Goal: Obtain resource: Obtain resource

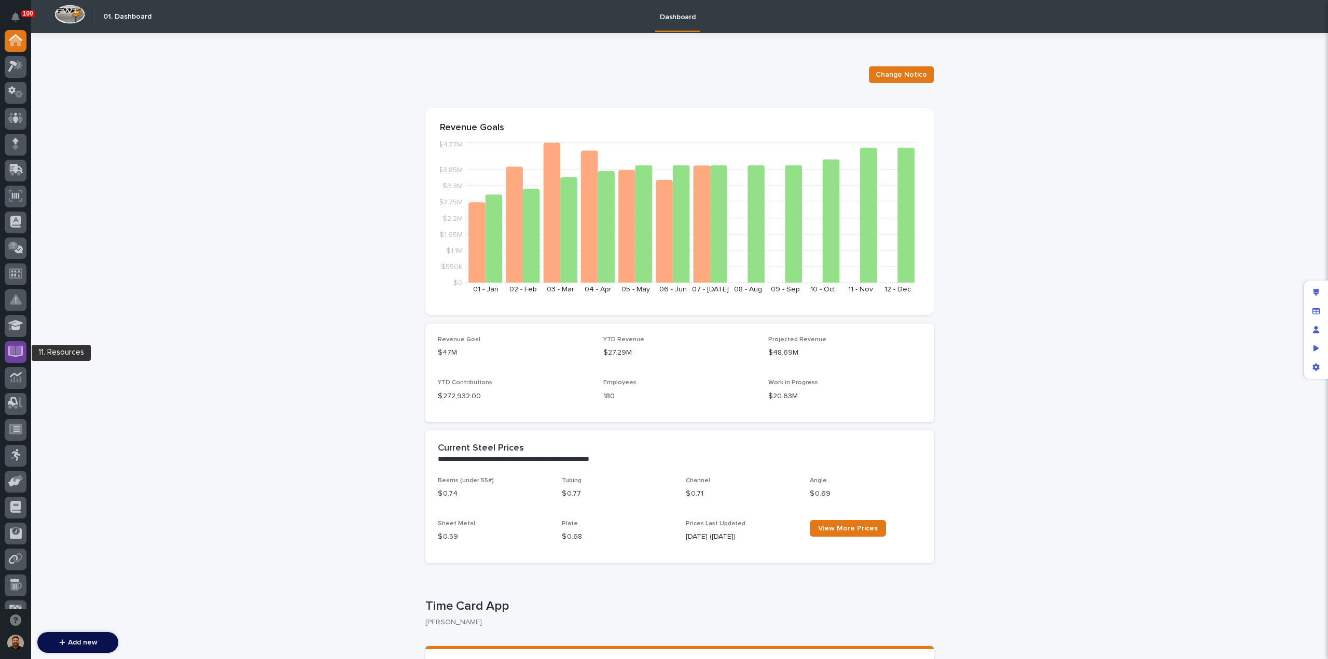
click at [15, 355] on icon at bounding box center [15, 352] width 15 height 12
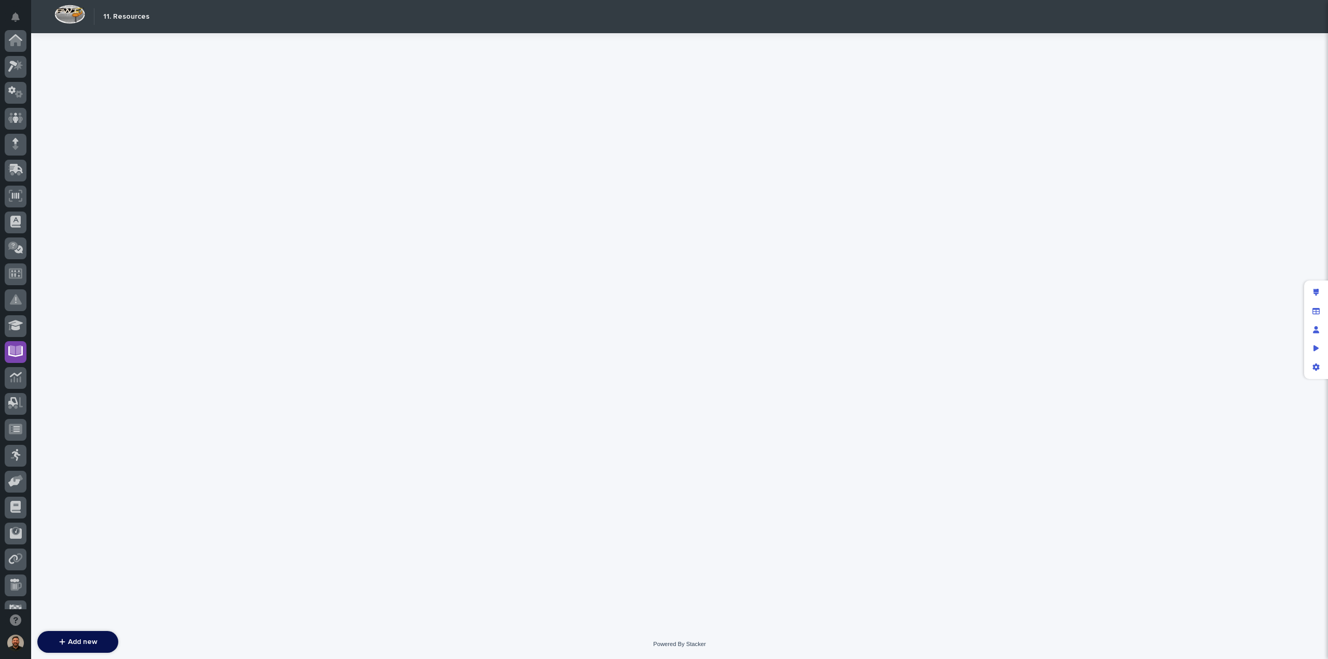
scroll to position [94, 0]
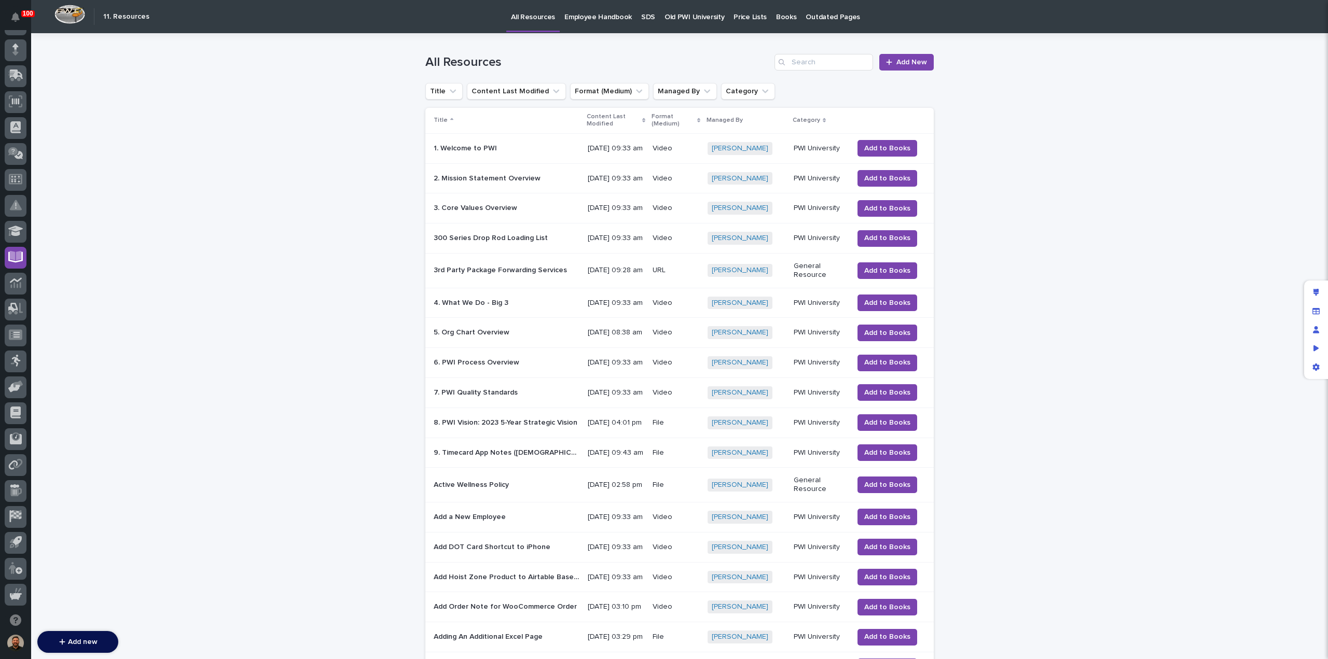
click at [641, 15] on p "SDS" at bounding box center [648, 11] width 14 height 22
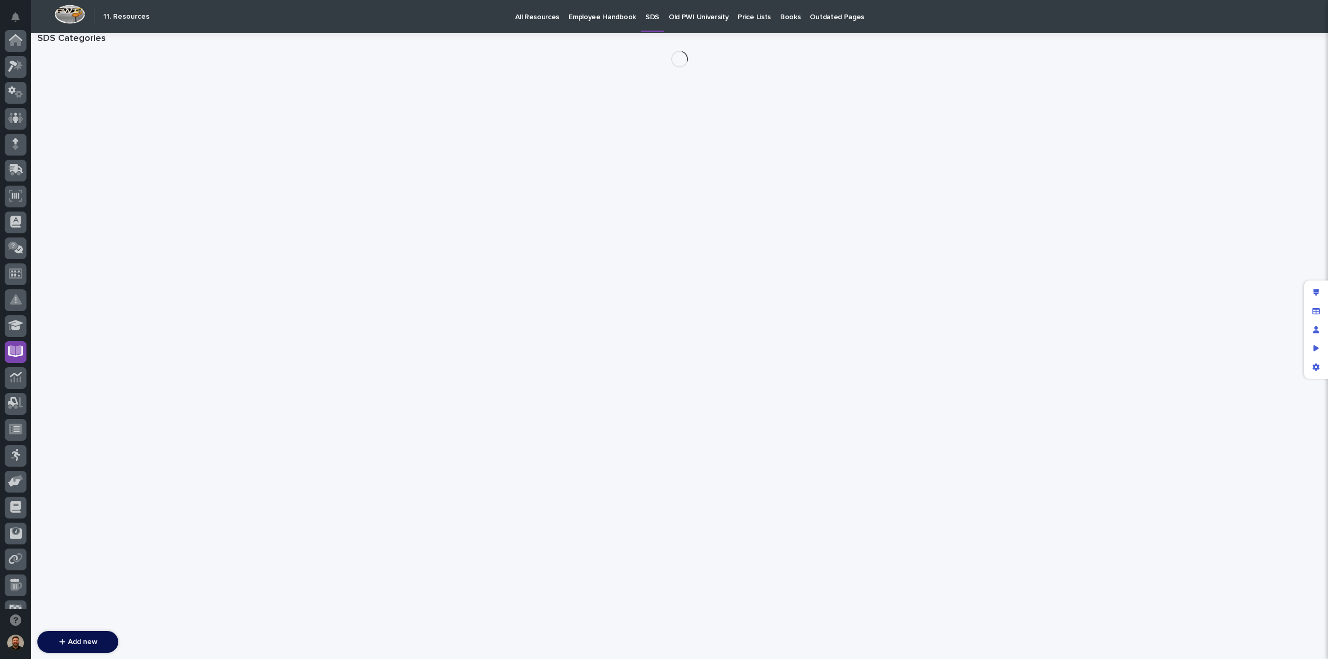
scroll to position [94, 0]
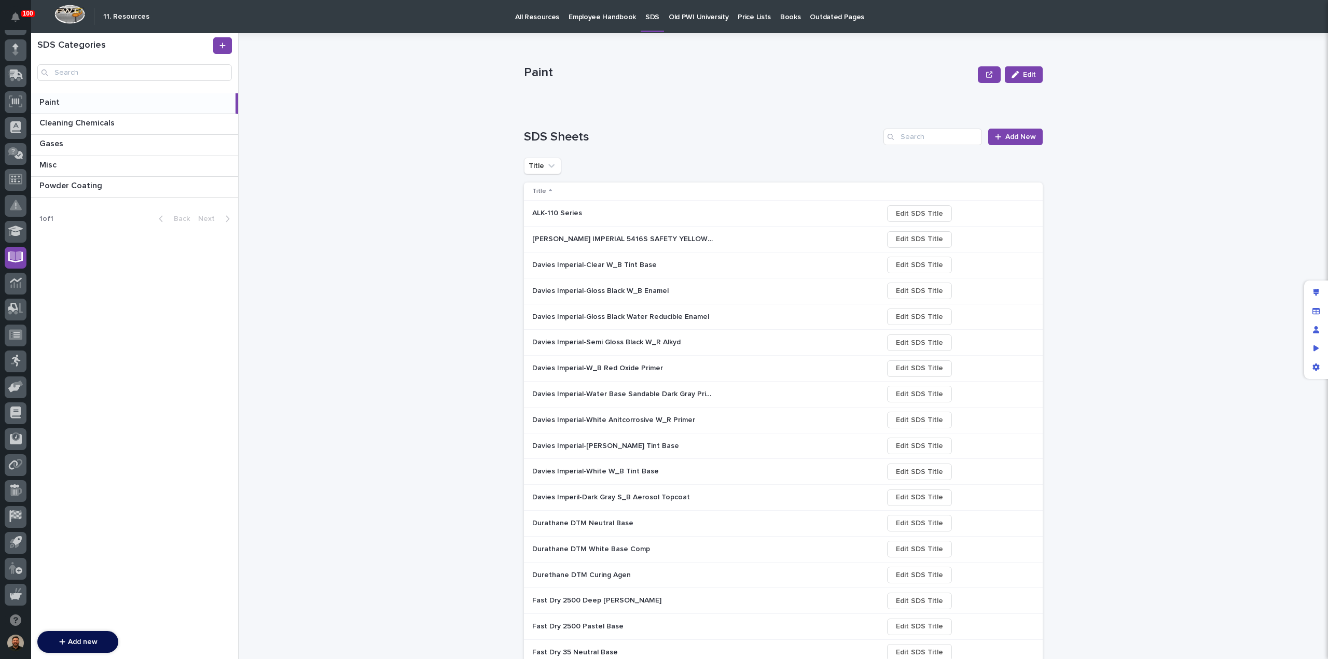
click at [119, 101] on p at bounding box center [135, 103] width 192 height 10
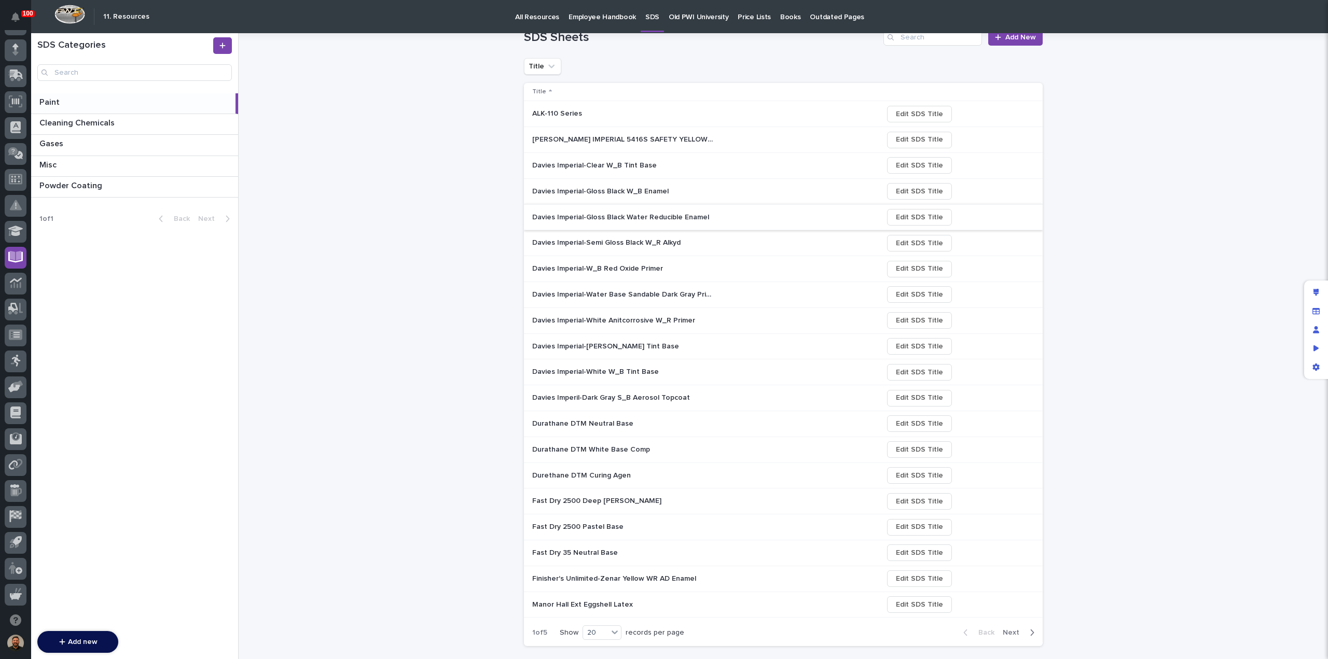
scroll to position [120, 0]
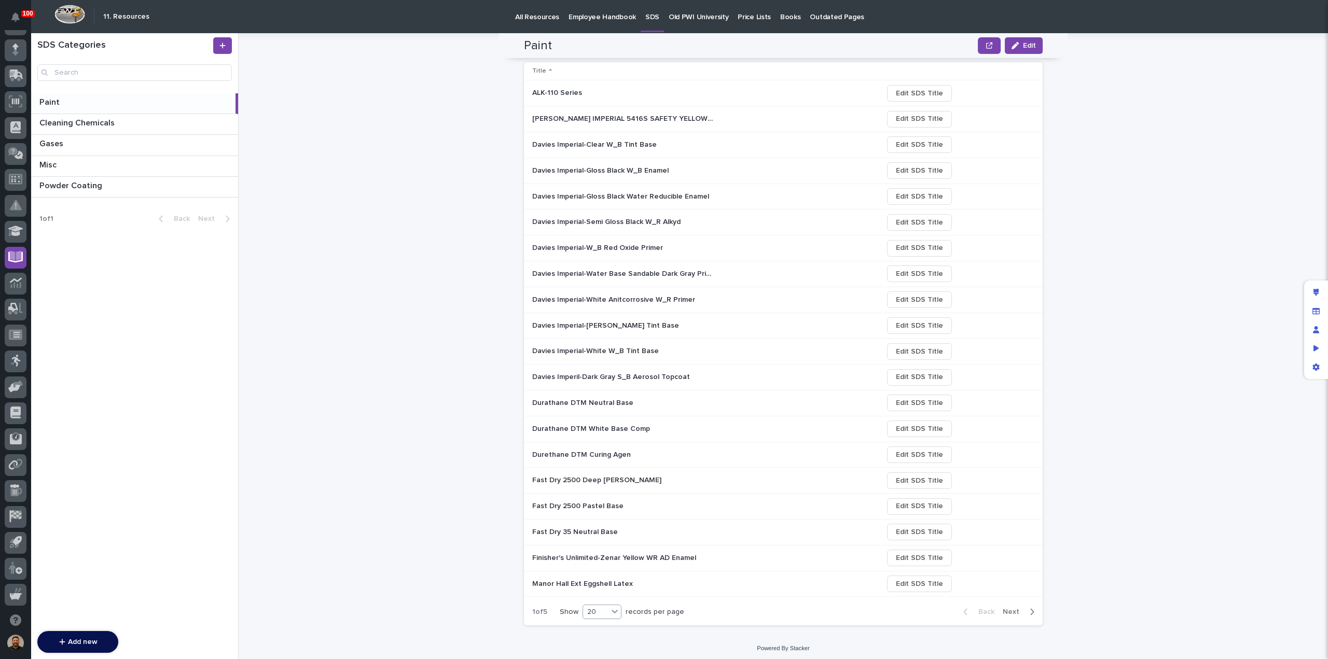
click at [610, 611] on icon at bounding box center [615, 611] width 10 height 10
click at [609, 643] on div "30" at bounding box center [600, 647] width 38 height 12
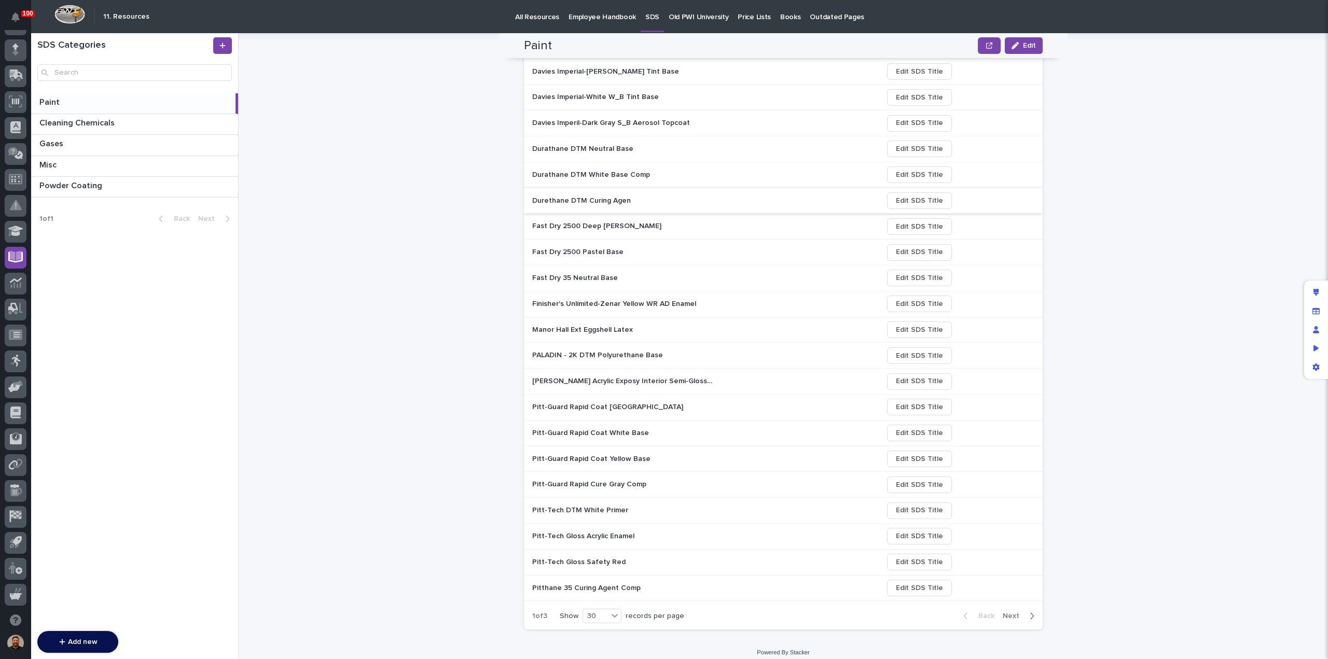
scroll to position [377, 0]
click at [612, 612] on icon at bounding box center [615, 614] width 6 height 4
click at [1012, 609] on span "Next" at bounding box center [1014, 613] width 23 height 9
click at [1011, 612] on span "Next" at bounding box center [1014, 614] width 23 height 9
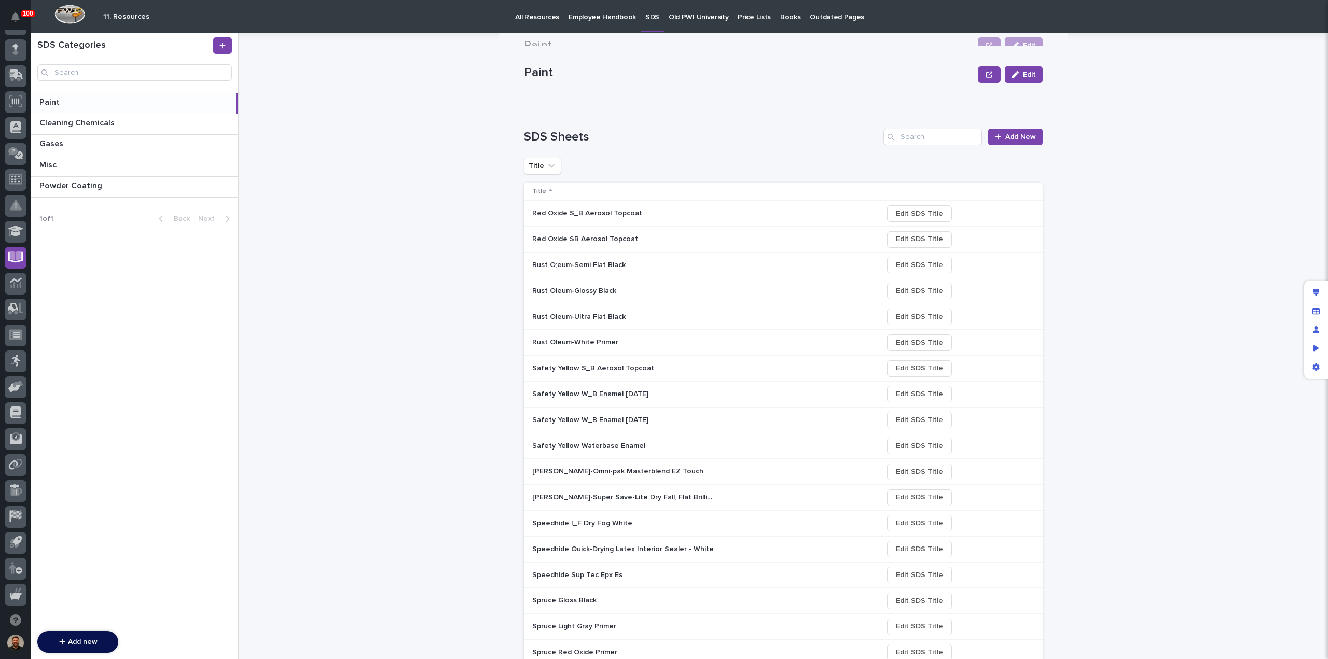
scroll to position [0, 0]
click at [93, 187] on p "Powder Coating" at bounding box center [71, 185] width 65 height 12
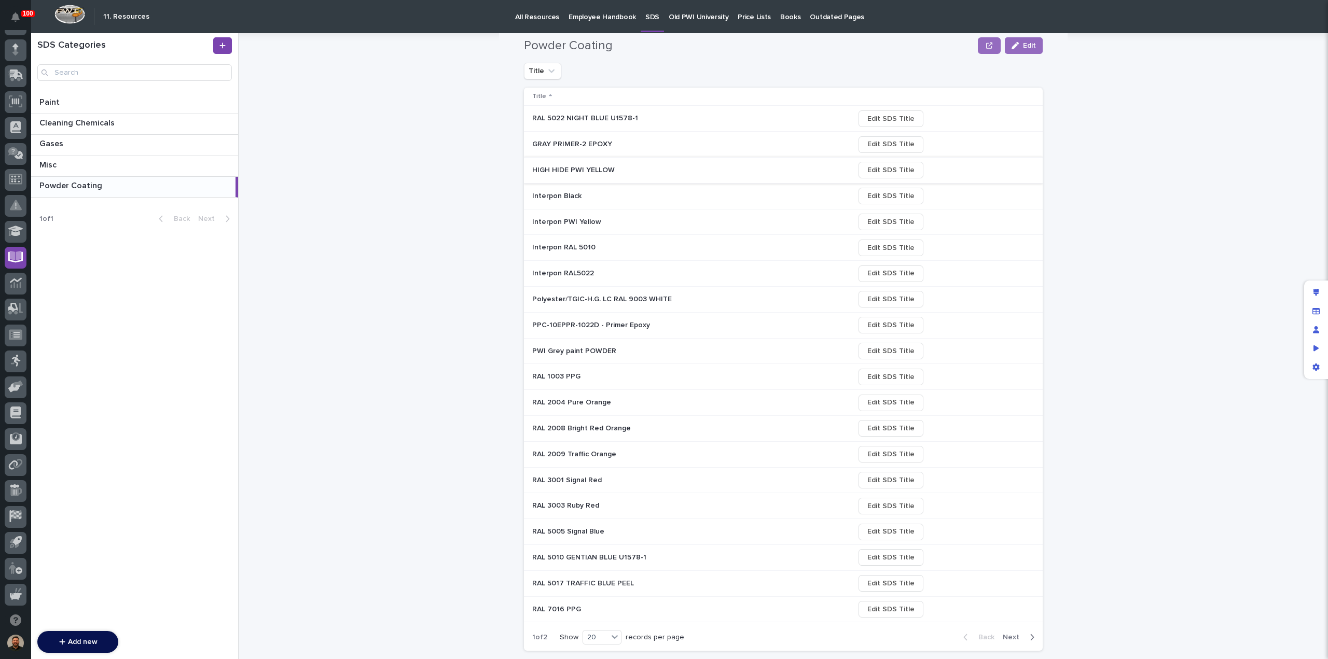
scroll to position [120, 0]
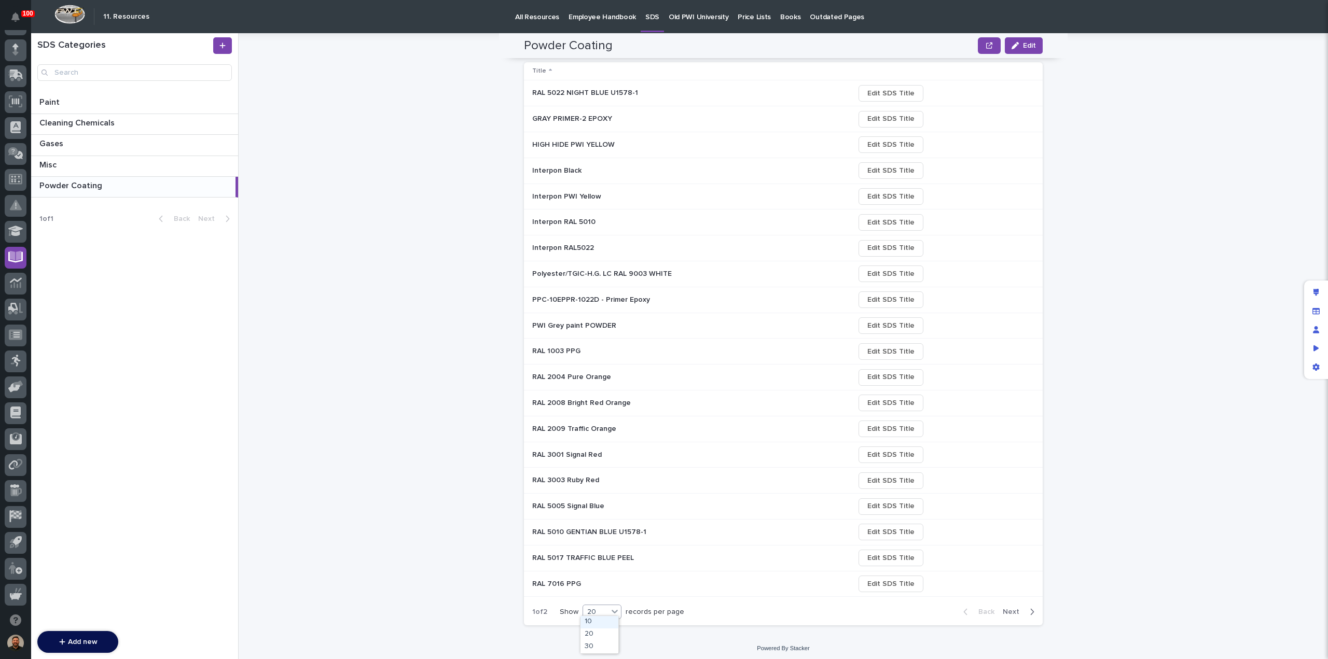
click at [610, 610] on icon at bounding box center [615, 611] width 10 height 10
click at [608, 642] on div "30" at bounding box center [600, 647] width 38 height 12
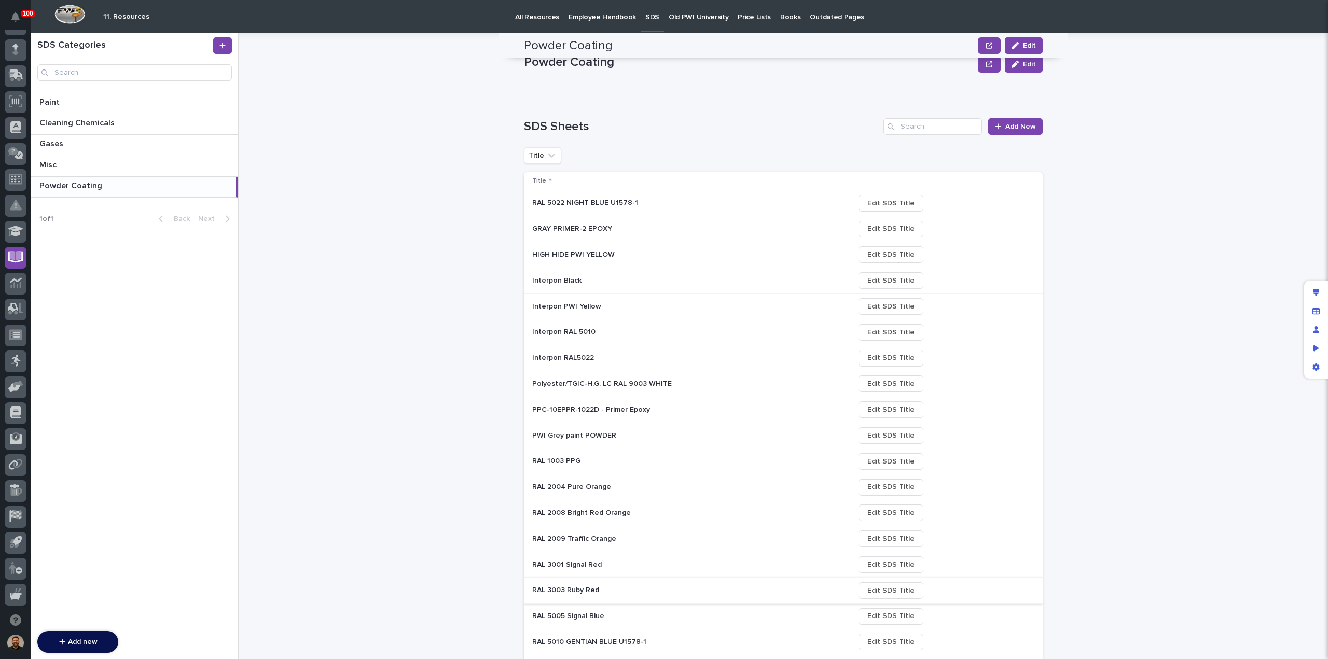
scroll to position [0, 0]
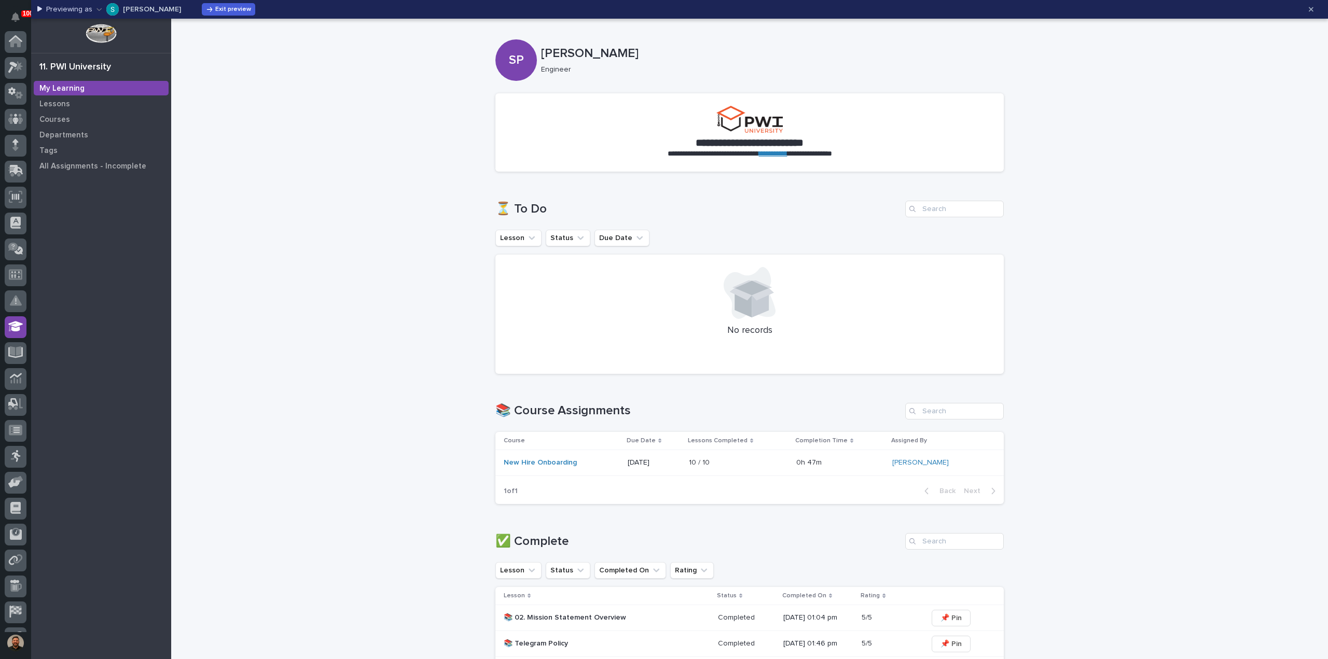
scroll to position [73, 0]
